Goal: Information Seeking & Learning: Learn about a topic

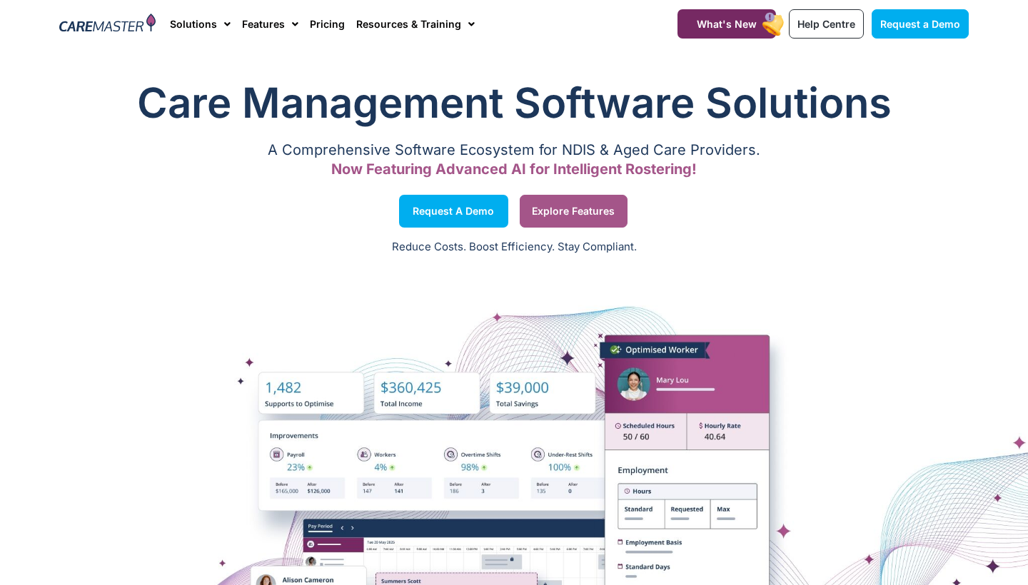
click at [545, 212] on span "Explore Features" at bounding box center [573, 211] width 83 height 7
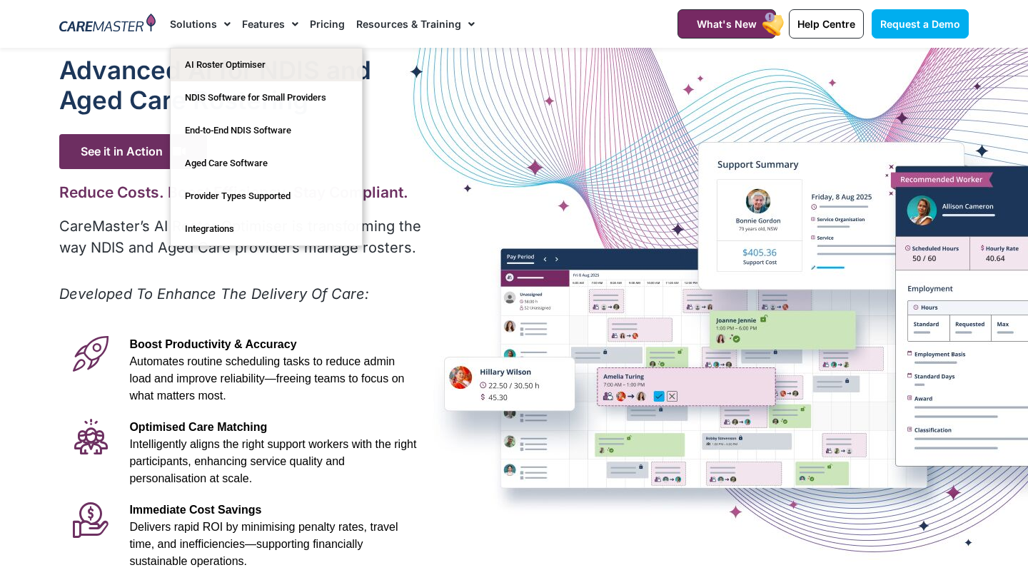
click at [96, 34] on img at bounding box center [107, 24] width 96 height 21
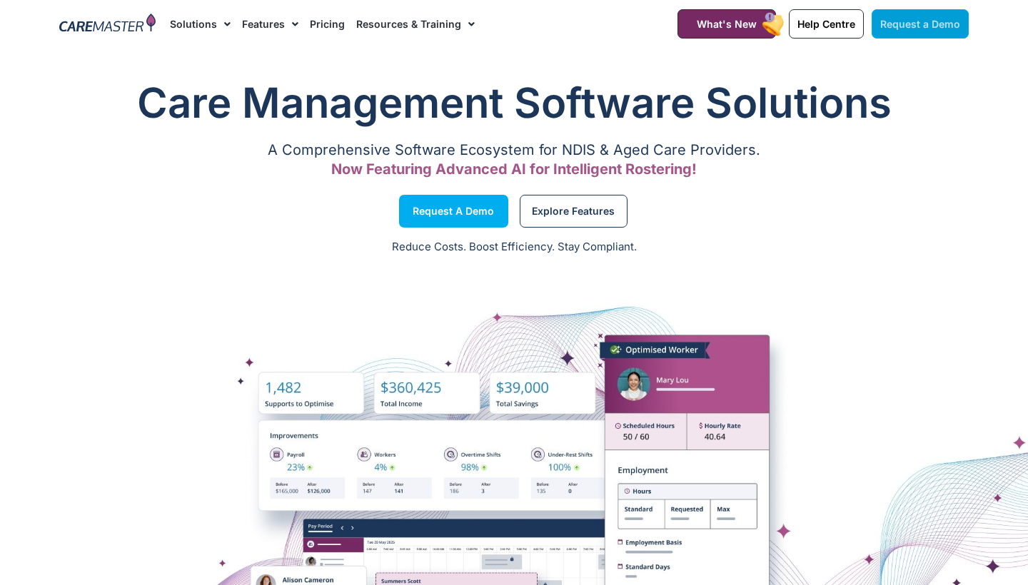
click at [919, 9] on link "Request a Demo" at bounding box center [920, 23] width 97 height 29
click at [74, 33] on img at bounding box center [107, 24] width 96 height 21
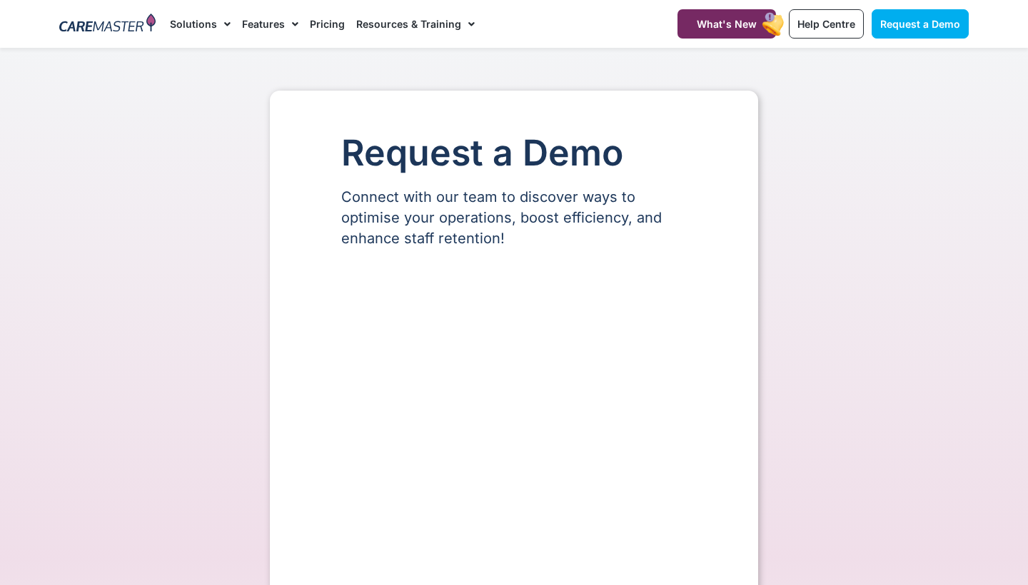
select select "**"
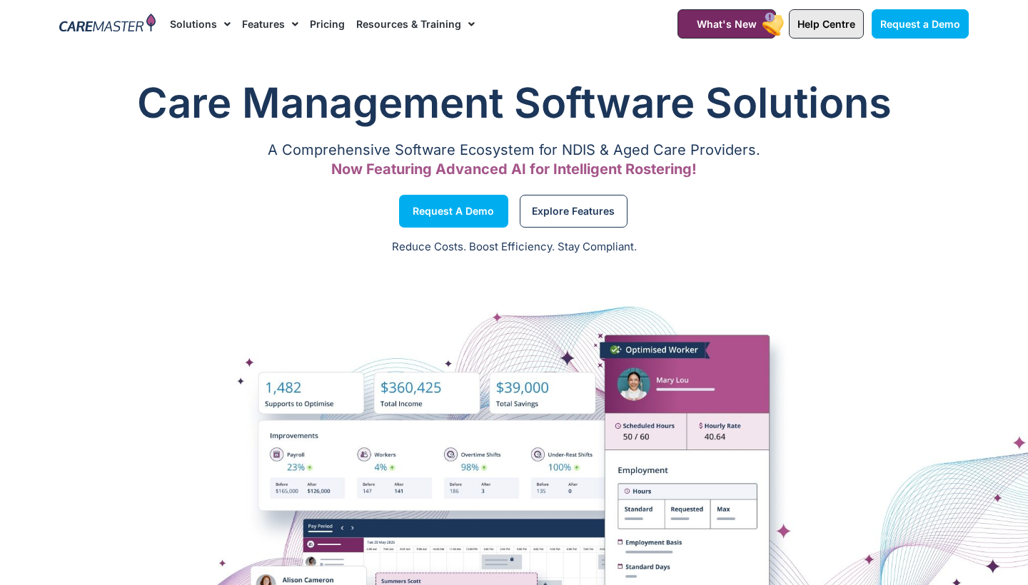
click at [831, 24] on span "Help Centre" at bounding box center [826, 24] width 58 height 12
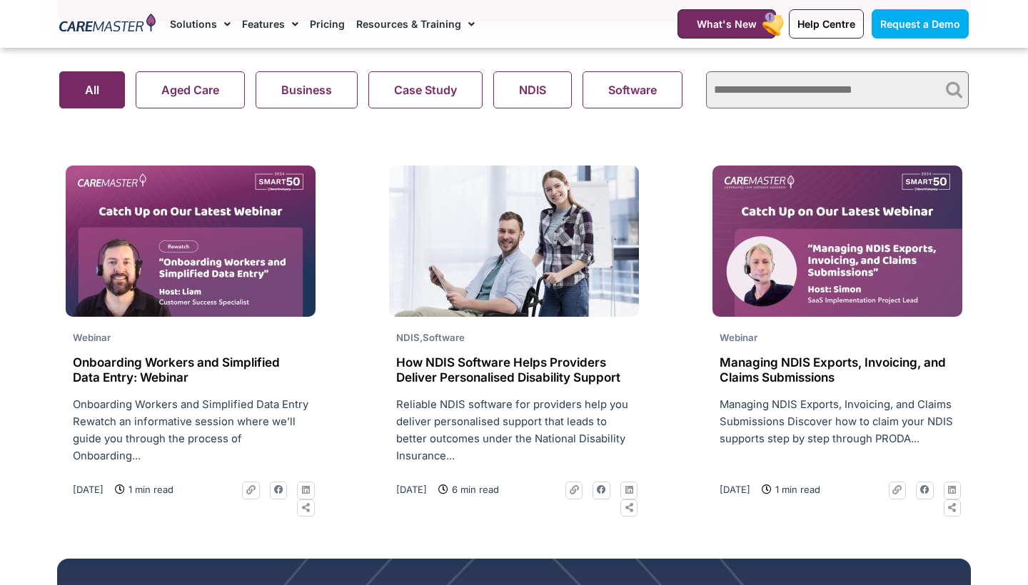
scroll to position [1005, 0]
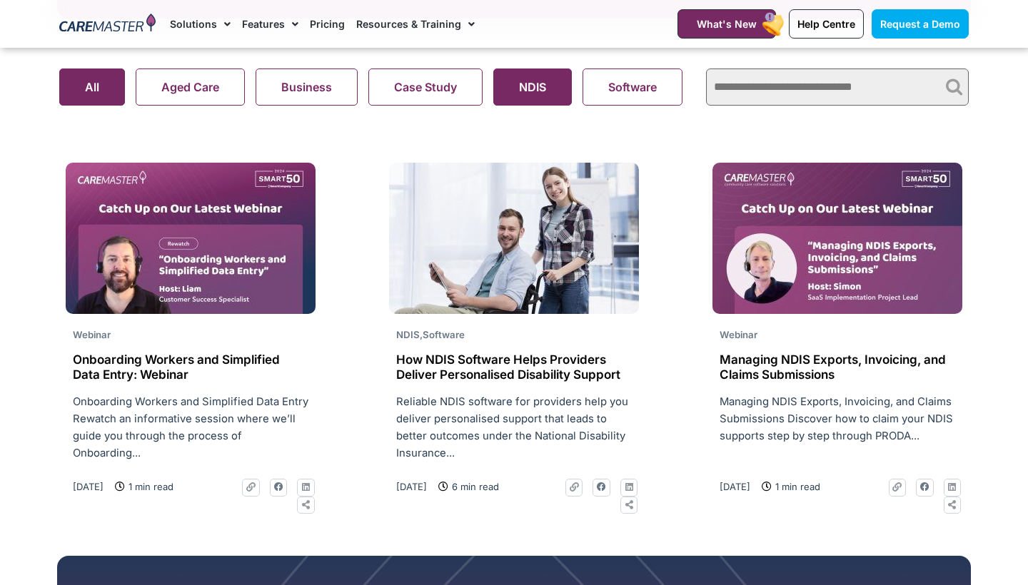
click at [495, 79] on button "NDIS" at bounding box center [532, 87] width 79 height 37
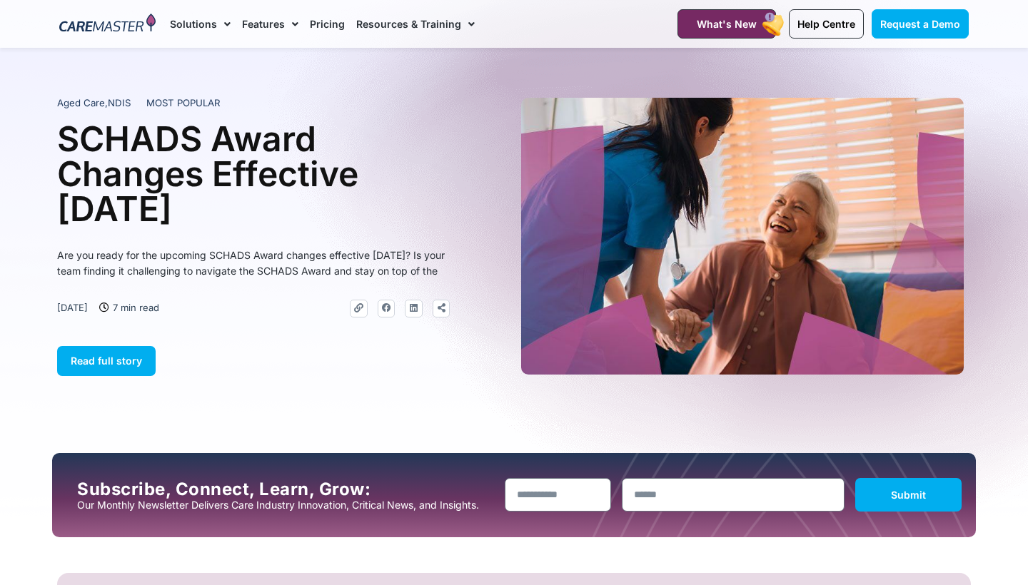
click at [96, 17] on img at bounding box center [107, 24] width 96 height 21
